Goal: Navigation & Orientation: Find specific page/section

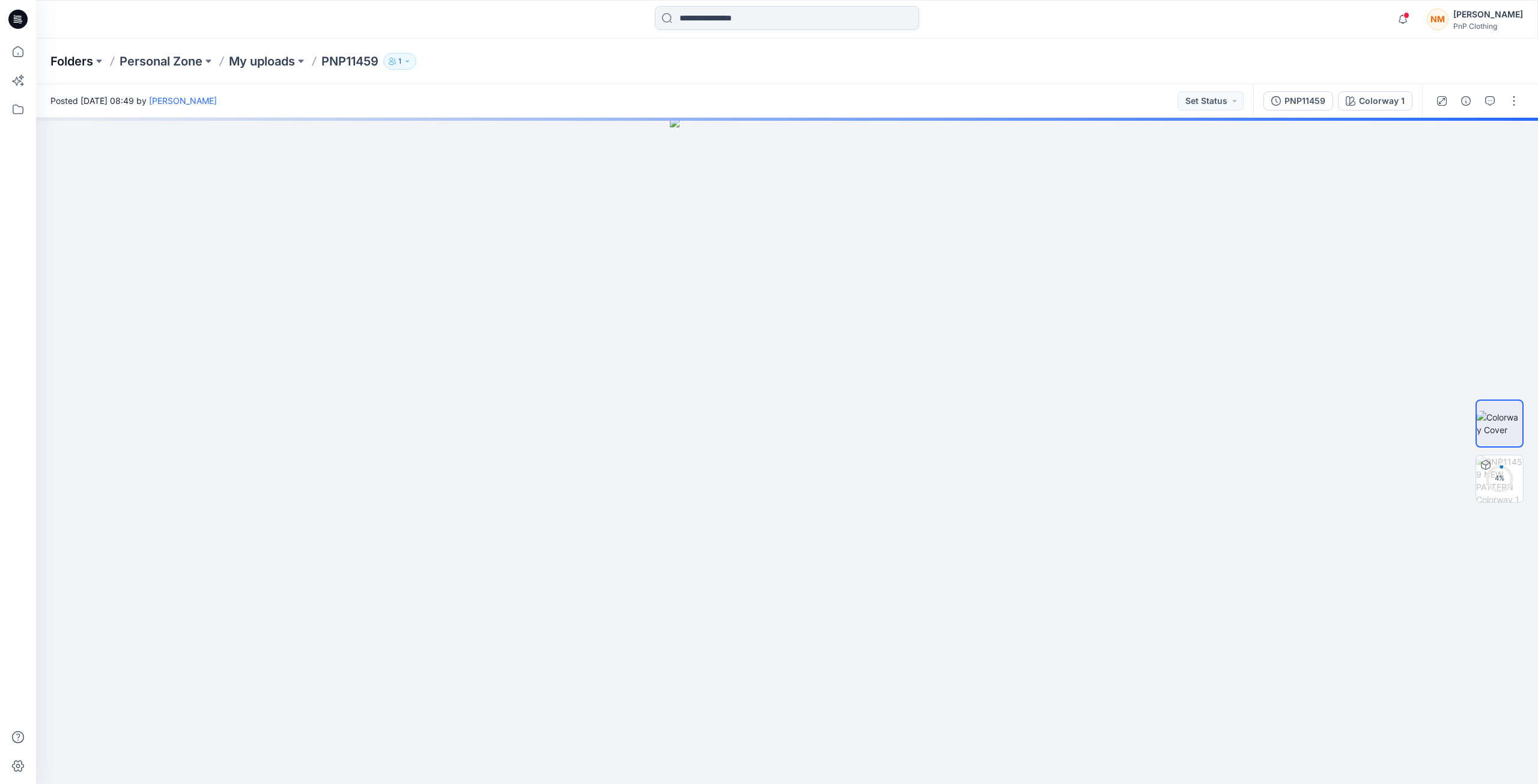
click at [76, 61] on p "Folders" at bounding box center [72, 61] width 43 height 17
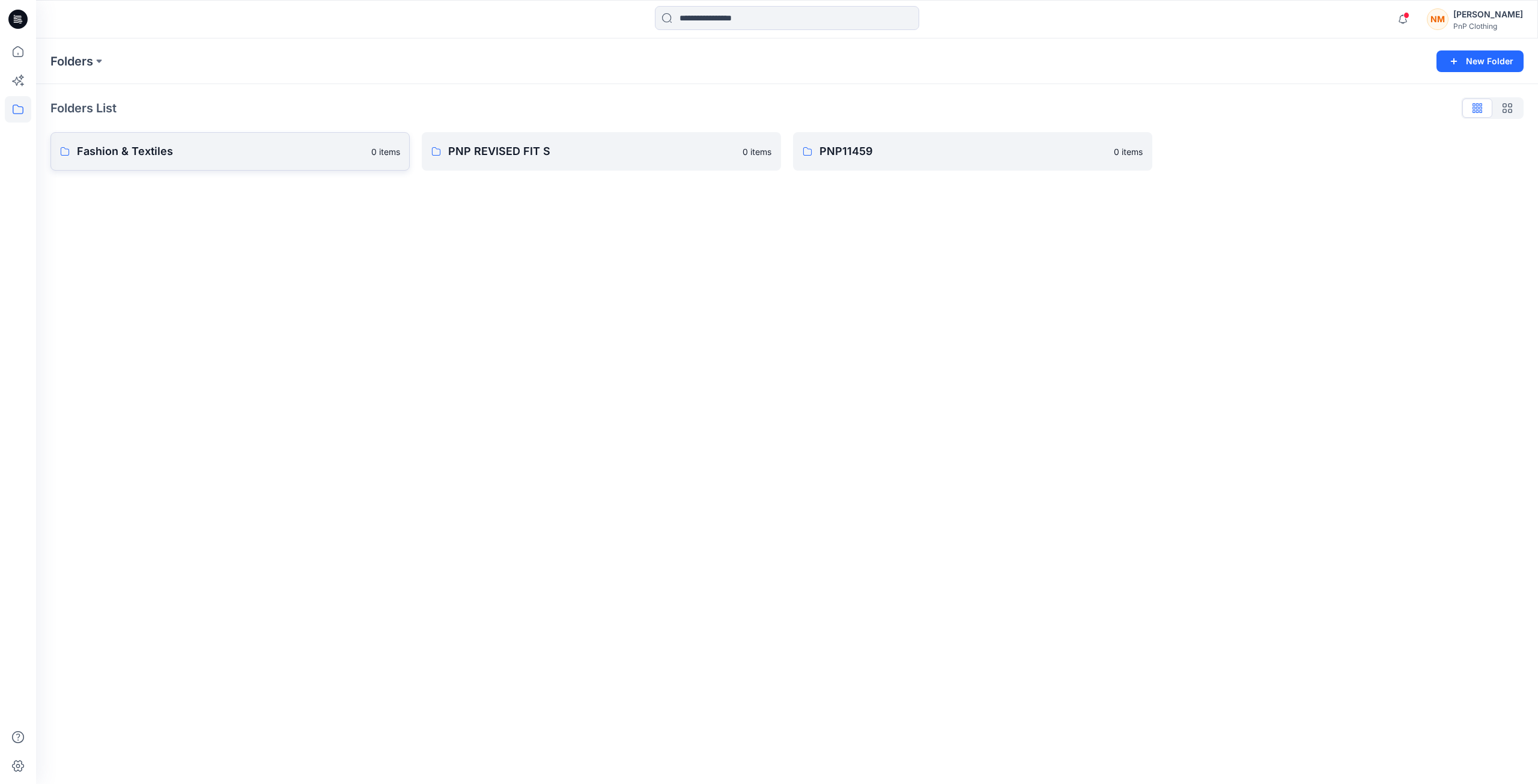
click at [182, 153] on p "Fashion & Textiles" at bounding box center [221, 151] width 287 height 17
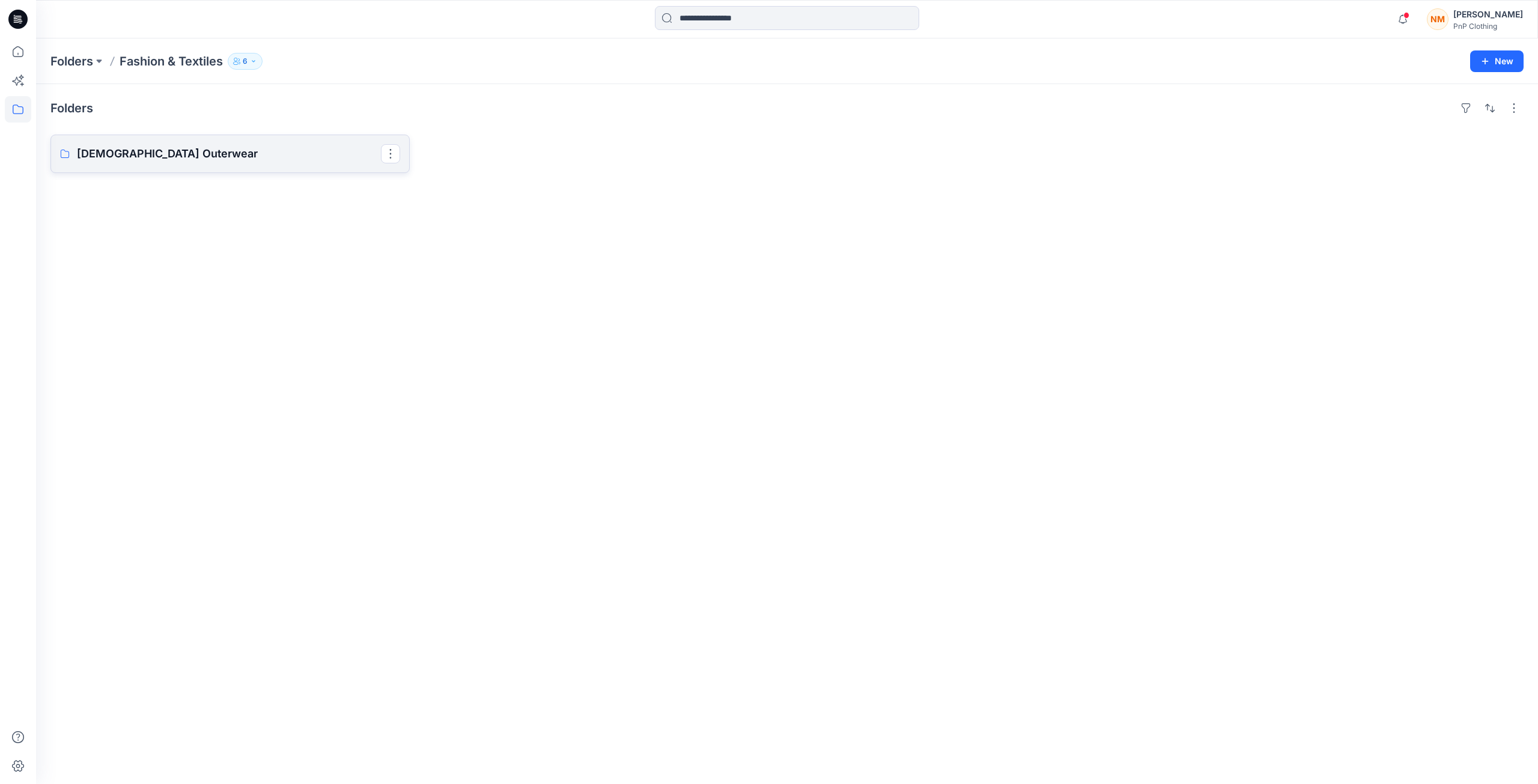
click at [102, 151] on p "[DEMOGRAPHIC_DATA] Outerwear" at bounding box center [229, 154] width 304 height 17
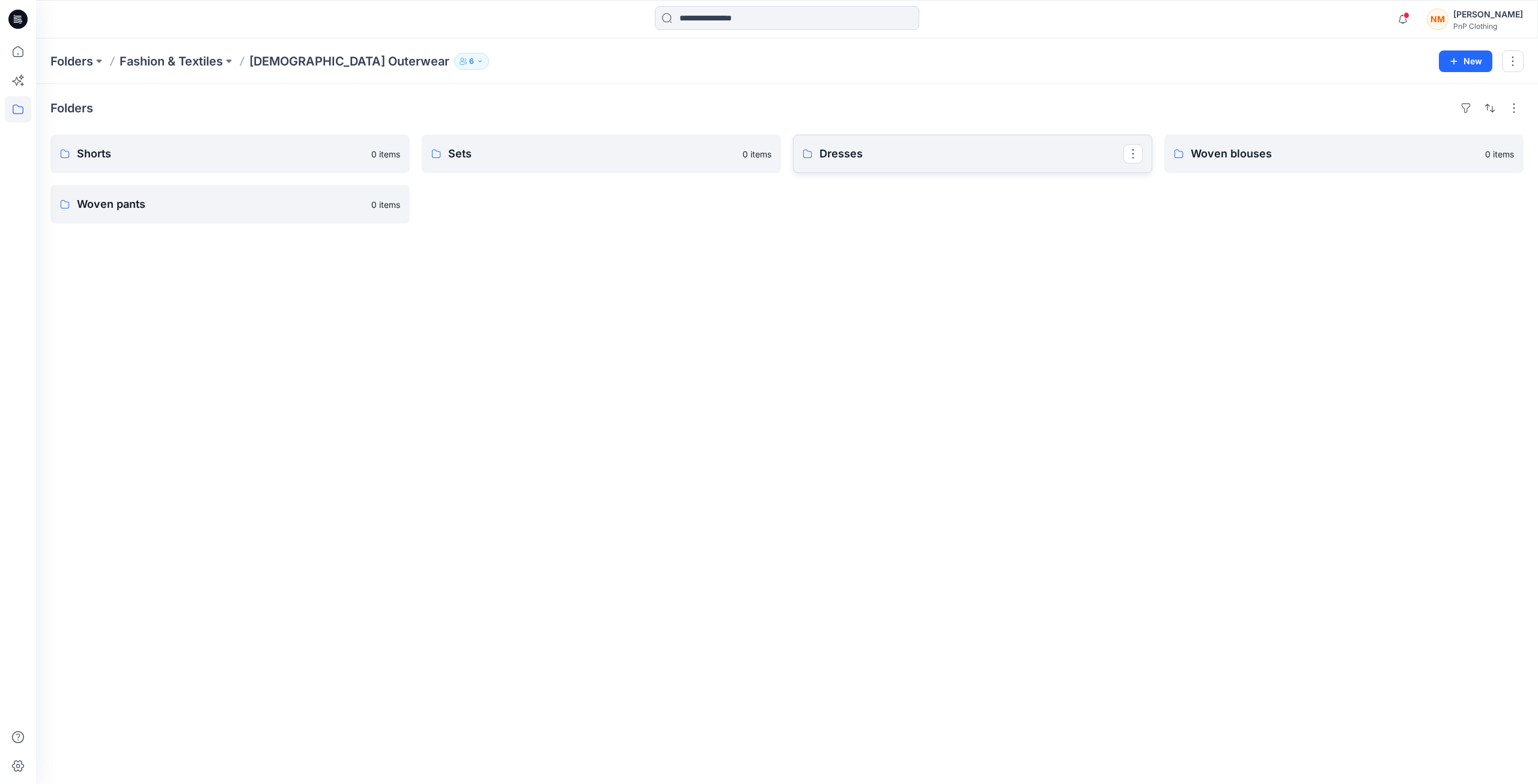
click at [864, 157] on p "Dresses" at bounding box center [972, 154] width 304 height 17
